Goal: Transaction & Acquisition: Book appointment/travel/reservation

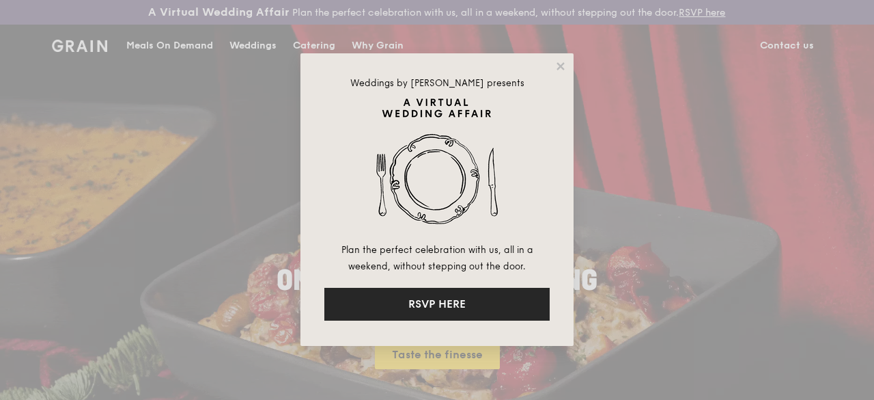
click at [436, 299] on button "RSVP HERE" at bounding box center [437, 304] width 225 height 33
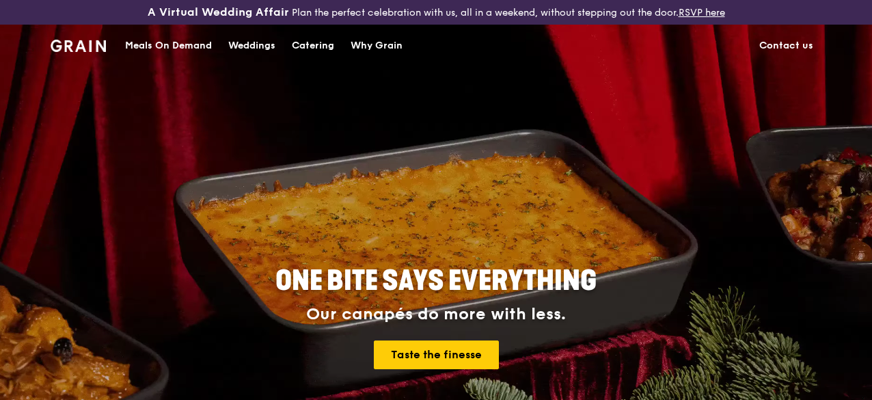
click at [178, 51] on div "Meals On Demand" at bounding box center [168, 45] width 87 height 41
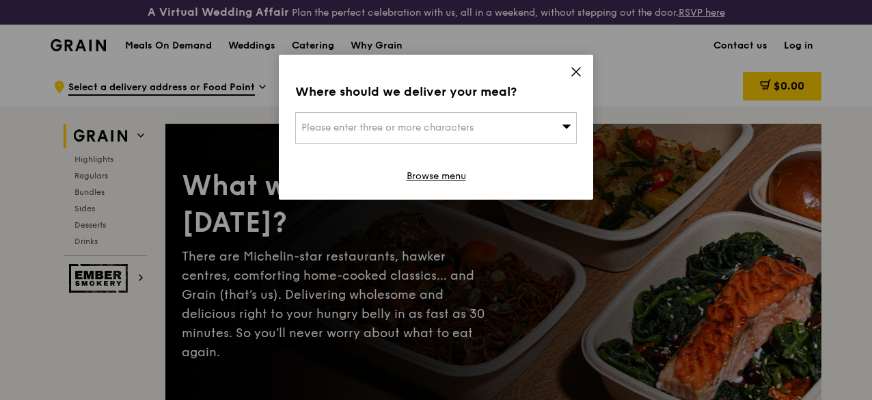
click at [576, 73] on icon at bounding box center [576, 72] width 12 height 12
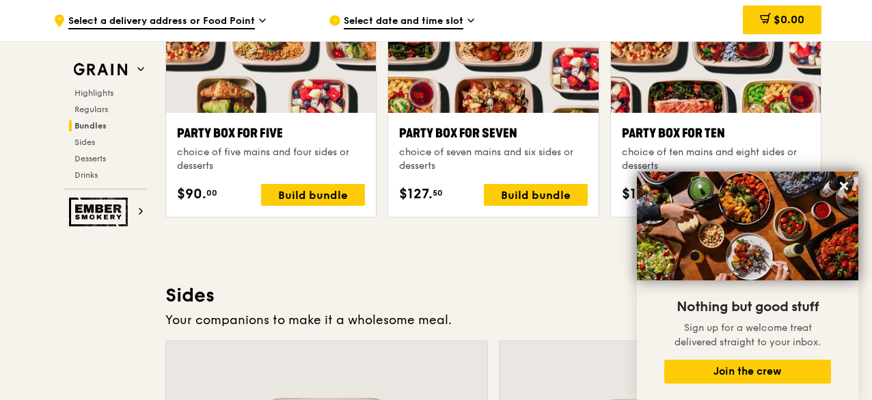
scroll to position [2839, 0]
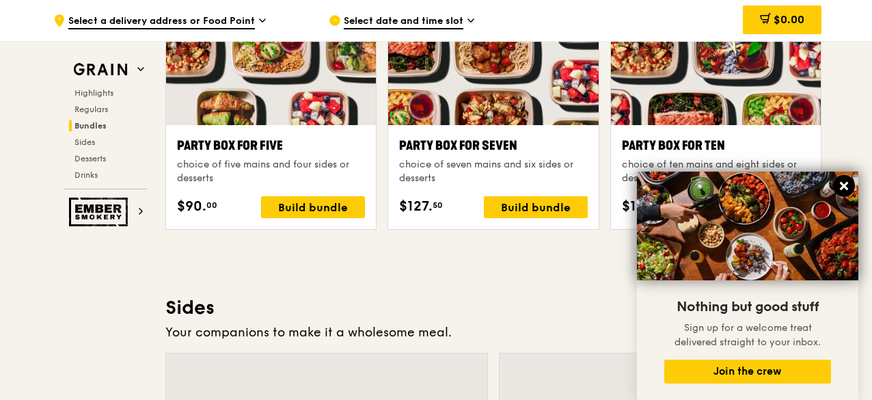
click at [846, 185] on icon at bounding box center [844, 186] width 8 height 8
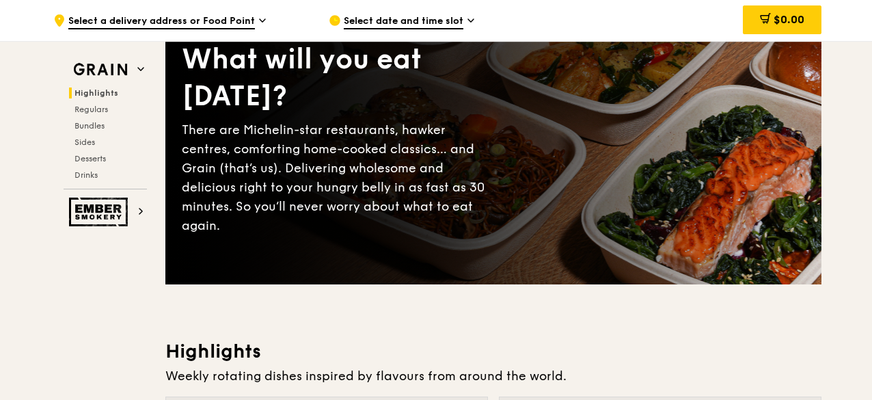
scroll to position [0, 0]
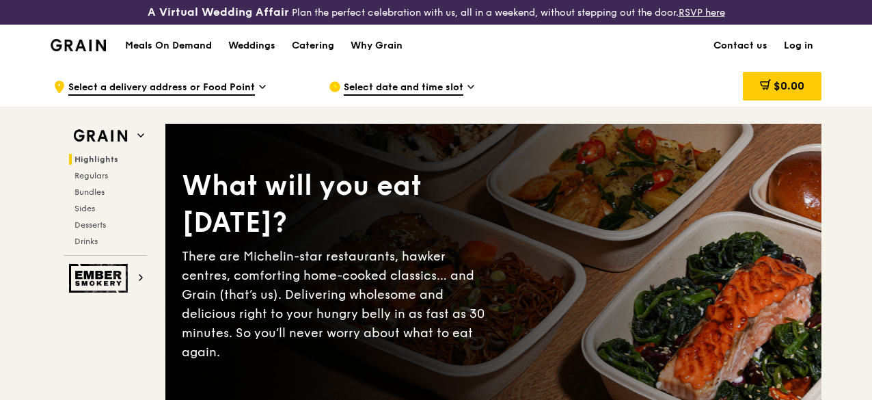
click at [154, 53] on h1 "Meals On Demand" at bounding box center [168, 46] width 87 height 14
click at [156, 53] on h1 "Meals On Demand" at bounding box center [168, 46] width 87 height 14
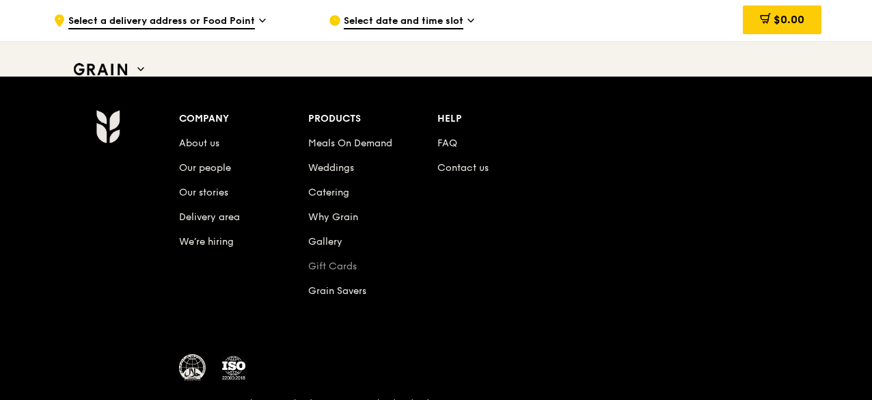
scroll to position [5815, 0]
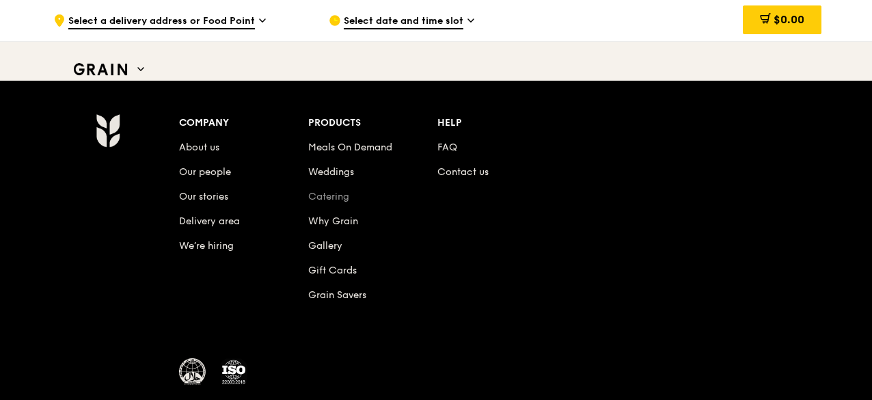
click at [339, 202] on link "Catering" at bounding box center [328, 197] width 41 height 12
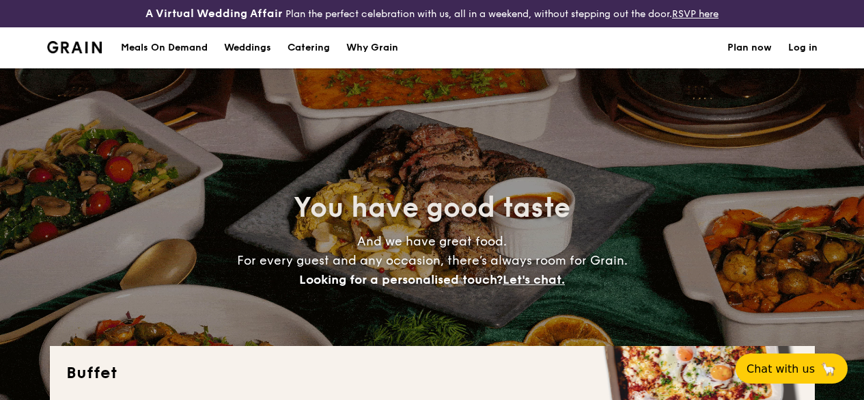
select select
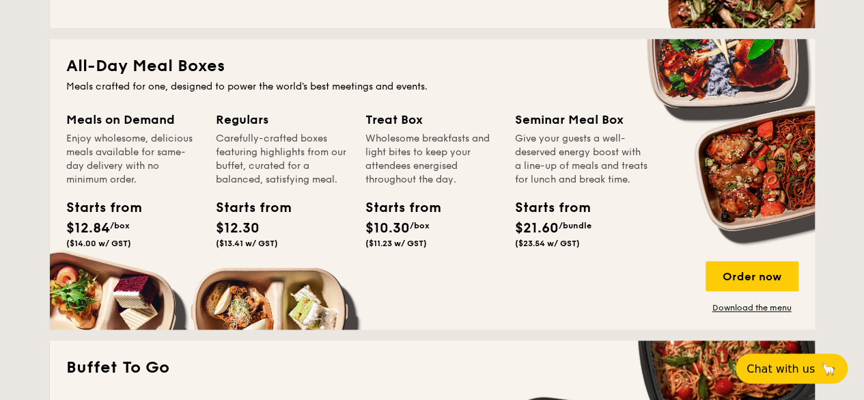
scroll to position [604, 0]
